Goal: Find specific page/section: Find specific page/section

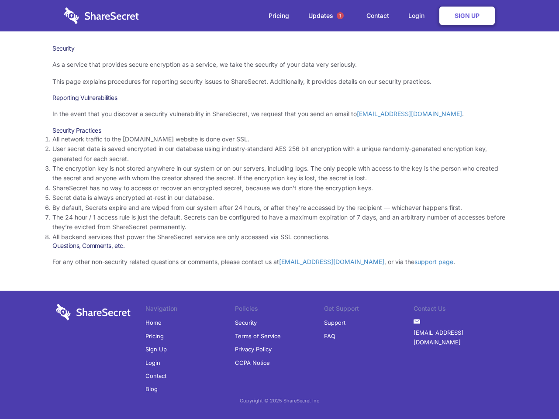
click at [279, 209] on li "By default, Secrets expire and are wiped from our system after 24 hours, or aft…" at bounding box center [279, 208] width 454 height 10
click at [340, 16] on span "1" at bounding box center [339, 15] width 7 height 7
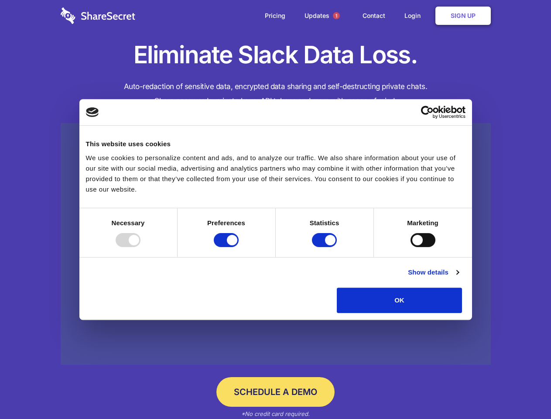
click at [141, 247] on div at bounding box center [128, 240] width 25 height 14
click at [239, 247] on input "Preferences" at bounding box center [226, 240] width 25 height 14
checkbox input "false"
click at [326, 247] on input "Statistics" at bounding box center [324, 240] width 25 height 14
checkbox input "false"
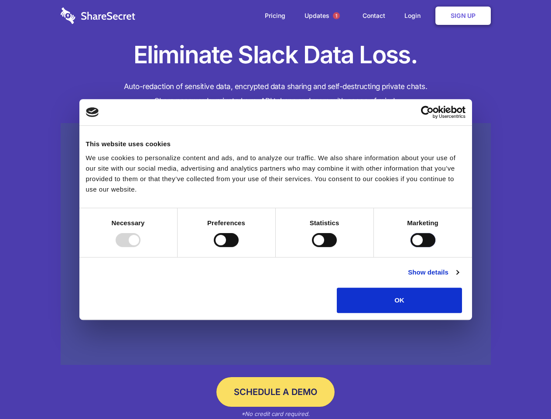
click at [411, 247] on input "Marketing" at bounding box center [423, 240] width 25 height 14
checkbox input "true"
click at [459, 278] on link "Show details" at bounding box center [433, 272] width 51 height 10
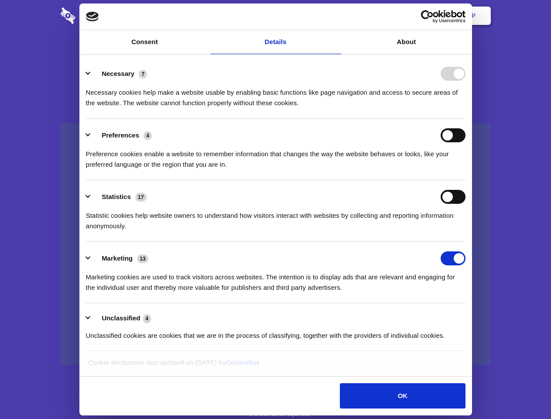
click at [466, 119] on li "Necessary 7 Necessary cookies help make a website usable by enabling basic func…" at bounding box center [276, 88] width 380 height 62
click at [336, 16] on span "1" at bounding box center [336, 15] width 7 height 7
